Goal: Task Accomplishment & Management: Use online tool/utility

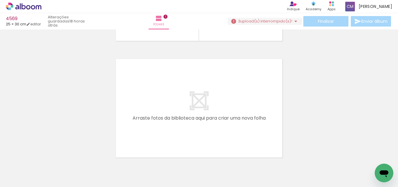
scroll to position [135, 0]
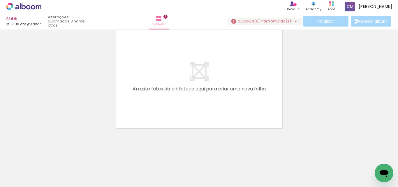
click at [48, 163] on iron-horizontal-list at bounding box center [42, 168] width 12 height 36
click at [343, 118] on div "Inserir folha 1 de 1 O Designbox precisa de aumentar a sua imagem em 187% para …" at bounding box center [199, 13] width 398 height 234
click at [47, 157] on iron-icon at bounding box center [46, 156] width 6 height 6
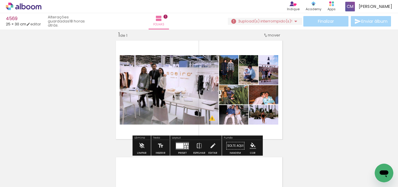
click at [79, 154] on iron-icon at bounding box center [78, 156] width 6 height 6
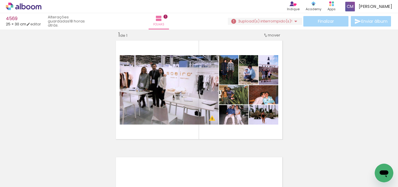
click at [80, 157] on iron-icon at bounding box center [78, 156] width 6 height 6
click at [51, 161] on div at bounding box center [58, 167] width 29 height 18
click at [47, 155] on iron-icon at bounding box center [46, 156] width 6 height 6
click at [16, 176] on span "Adicionar Fotos" at bounding box center [20, 179] width 17 height 6
click at [0, 0] on input "file" at bounding box center [0, 0] width 0 height 0
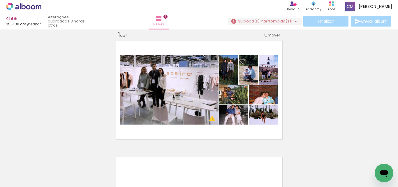
click at [17, 178] on span "Adicionar Fotos" at bounding box center [20, 179] width 17 height 6
click at [0, 0] on input "file" at bounding box center [0, 0] width 0 height 0
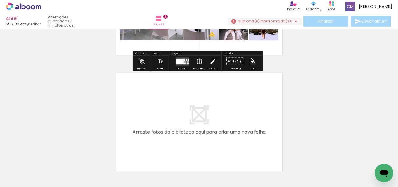
scroll to position [124, 0]
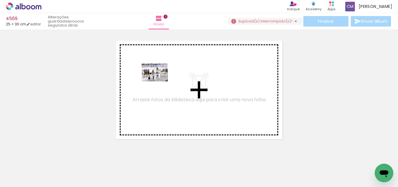
drag, startPoint x: 179, startPoint y: 169, endPoint x: 159, endPoint y: 81, distance: 90.5
click at [159, 81] on quentale-workspace at bounding box center [199, 93] width 398 height 187
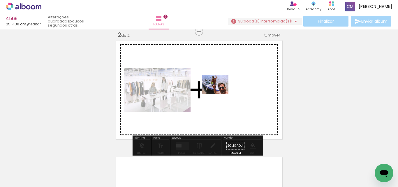
drag, startPoint x: 218, startPoint y: 168, endPoint x: 227, endPoint y: 134, distance: 35.2
click at [220, 92] on quentale-workspace at bounding box center [199, 93] width 398 height 187
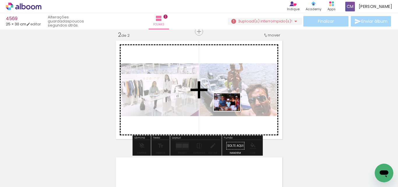
drag, startPoint x: 246, startPoint y: 169, endPoint x: 230, endPoint y: 110, distance: 61.3
click at [231, 109] on quentale-workspace at bounding box center [199, 93] width 398 height 187
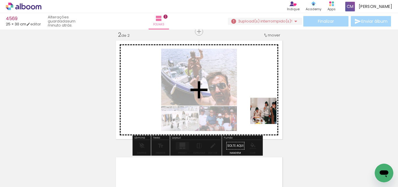
drag, startPoint x: 282, startPoint y: 169, endPoint x: 267, endPoint y: 96, distance: 74.5
click at [267, 96] on quentale-workspace at bounding box center [199, 93] width 398 height 187
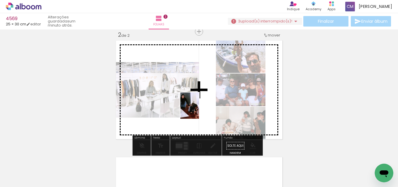
drag, startPoint x: 309, startPoint y: 171, endPoint x: 198, endPoint y: 110, distance: 127.1
click at [198, 110] on quentale-workspace at bounding box center [199, 93] width 398 height 187
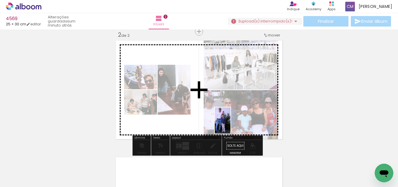
drag, startPoint x: 345, startPoint y: 176, endPoint x: 274, endPoint y: 145, distance: 77.5
click at [227, 119] on quentale-workspace at bounding box center [199, 93] width 398 height 187
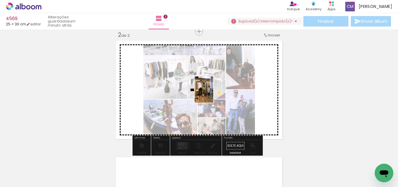
drag, startPoint x: 372, startPoint y: 162, endPoint x: 207, endPoint y: 92, distance: 179.9
click at [211, 93] on quentale-workspace at bounding box center [199, 93] width 398 height 187
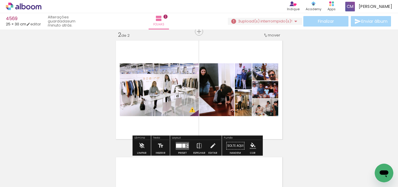
click at [181, 145] on div at bounding box center [179, 145] width 6 height 4
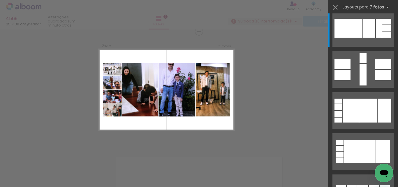
scroll to position [0, 0]
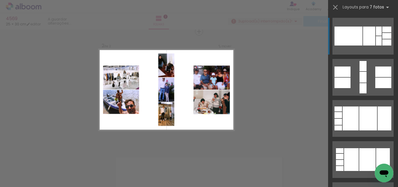
click at [376, 41] on div at bounding box center [379, 40] width 6 height 9
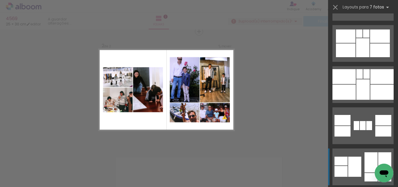
scroll to position [758, 0]
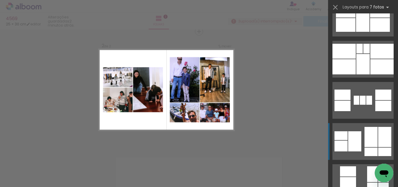
click at [358, 139] on div at bounding box center [354, 141] width 13 height 20
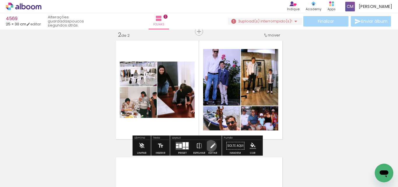
click at [210, 146] on iron-icon at bounding box center [213, 146] width 6 height 12
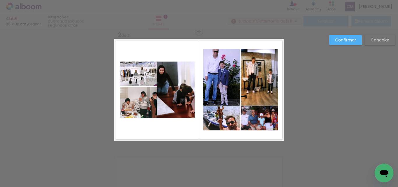
click at [387, 34] on div "Confirmar Cancelar" at bounding box center [199, 87] width 398 height 364
click at [0, 0] on slot "Cancelar" at bounding box center [0, 0] width 0 height 0
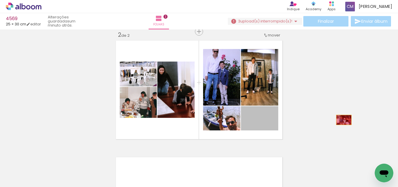
drag, startPoint x: 270, startPoint y: 124, endPoint x: 369, endPoint y: 77, distance: 109.7
click at [343, 119] on div "Inserir folha 1 de 2 Inserir folha 2 de 2 O Designbox precisa de aumentar a sua…" at bounding box center [199, 82] width 398 height 350
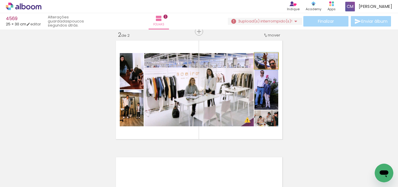
click at [273, 61] on paper-slider at bounding box center [267, 59] width 15 height 9
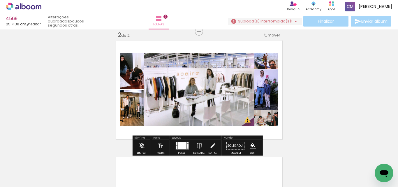
click at [24, 177] on span "Adicionar Fotos" at bounding box center [20, 179] width 17 height 6
click at [0, 0] on input "file" at bounding box center [0, 0] width 0 height 0
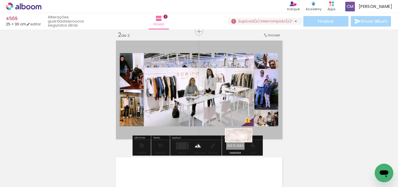
drag, startPoint x: 146, startPoint y: 173, endPoint x: 243, endPoint y: 146, distance: 100.6
click at [243, 146] on quentale-workspace at bounding box center [199, 93] width 398 height 187
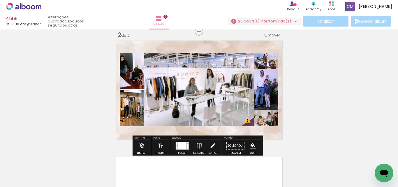
click at [271, 82] on paper-item at bounding box center [273, 82] width 10 height 4
click at [272, 106] on iron-icon "color picker" at bounding box center [273, 106] width 7 height 6
click at [276, 55] on paper-item "#ffffff" at bounding box center [277, 55] width 6 height 6
click at [270, 98] on paper-item at bounding box center [273, 98] width 10 height 4
click at [272, 123] on iron-icon "color picker" at bounding box center [273, 122] width 7 height 6
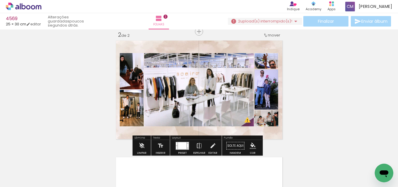
click at [275, 71] on paper-item "#ffffff" at bounding box center [274, 72] width 6 height 6
click at [204, 73] on paper-item at bounding box center [203, 73] width 10 height 4
click at [202, 95] on iron-icon "color picker" at bounding box center [204, 97] width 7 height 6
click at [204, 45] on paper-item "#ffffff" at bounding box center [205, 46] width 6 height 6
click at [139, 81] on paper-item at bounding box center [138, 82] width 10 height 4
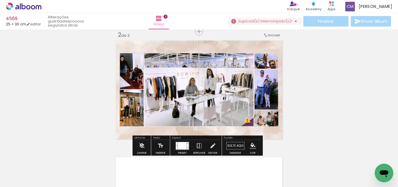
click at [136, 108] on iron-icon "color picker" at bounding box center [138, 106] width 7 height 6
click at [139, 54] on paper-item "#ffffff" at bounding box center [140, 55] width 6 height 6
click at [136, 119] on paper-item at bounding box center [138, 119] width 10 height 4
click at [136, 143] on iron-icon "color picker" at bounding box center [138, 142] width 7 height 6
click at [139, 92] on paper-item "#ffffff" at bounding box center [140, 92] width 6 height 6
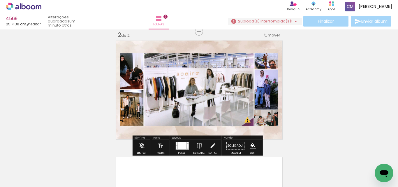
click at [331, 21] on div "Finalizar Enviar álbum" at bounding box center [310, 21] width 164 height 10
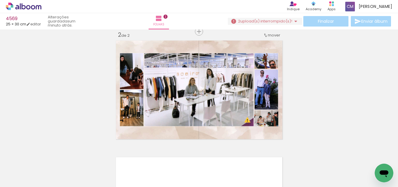
click at [328, 22] on div "Finalizar Enviar álbum" at bounding box center [310, 21] width 164 height 10
click at [292, 22] on iron-icon at bounding box center [295, 21] width 7 height 7
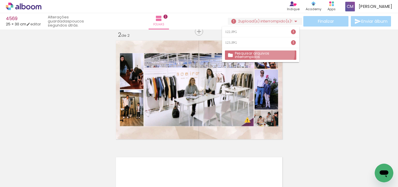
click at [0, 0] on slot "Pesquisar arquivos interrompidos" at bounding box center [0, 0] width 0 height 0
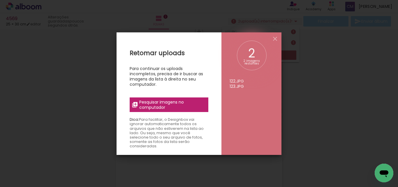
click at [167, 104] on span "Pesquisar imagens no computador" at bounding box center [172, 104] width 66 height 10
click at [0, 0] on input "file" at bounding box center [0, 0] width 0 height 0
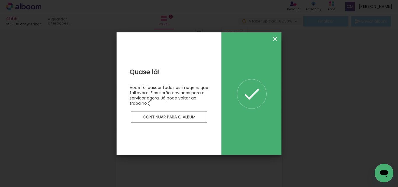
click at [276, 41] on iron-icon at bounding box center [275, 38] width 7 height 7
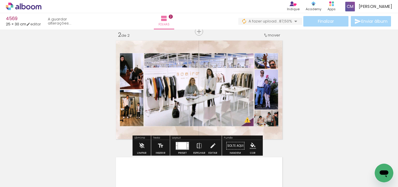
click at [331, 18] on div "Finalizar Enviar álbum" at bounding box center [316, 21] width 154 height 10
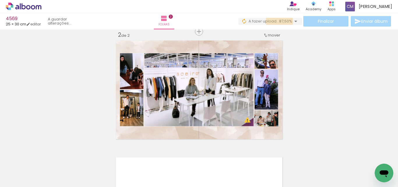
click at [279, 21] on span "87,50%" at bounding box center [285, 21] width 13 height 6
